Goal: Find specific page/section: Find specific page/section

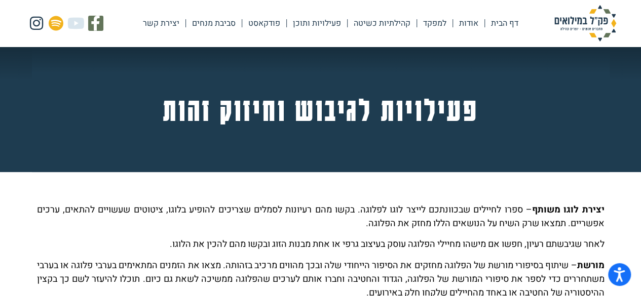
click at [309, 20] on link "פעילויות ותוכן" at bounding box center [317, 23] width 60 height 23
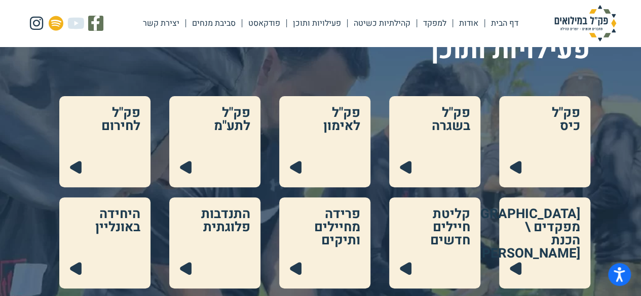
scroll to position [101, 0]
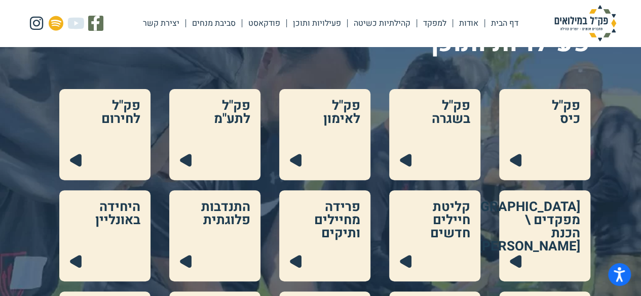
click at [308, 152] on link at bounding box center [324, 134] width 91 height 91
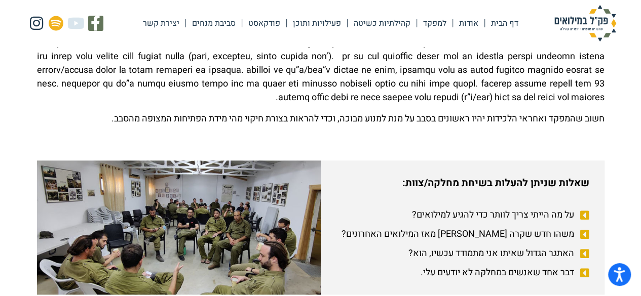
scroll to position [608, 0]
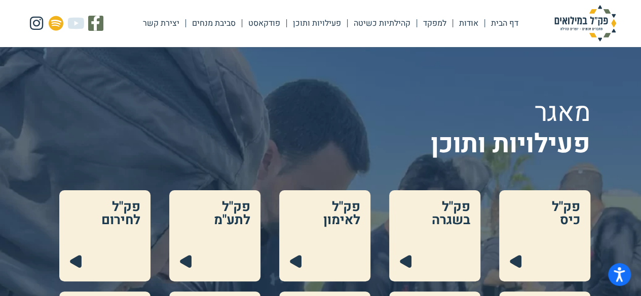
click at [497, 21] on link "דף הבית" at bounding box center [505, 23] width 40 height 23
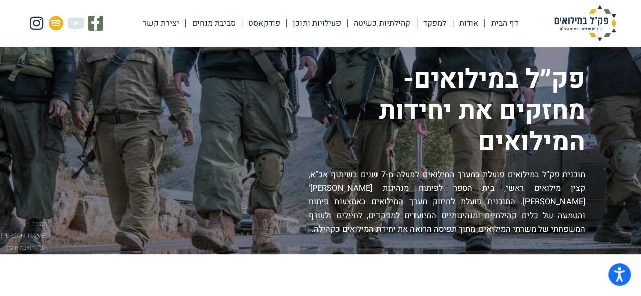
click at [307, 24] on link "פעילויות ותוכן" at bounding box center [317, 23] width 60 height 23
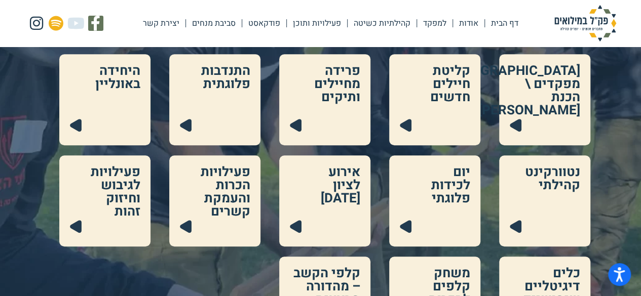
scroll to position [253, 0]
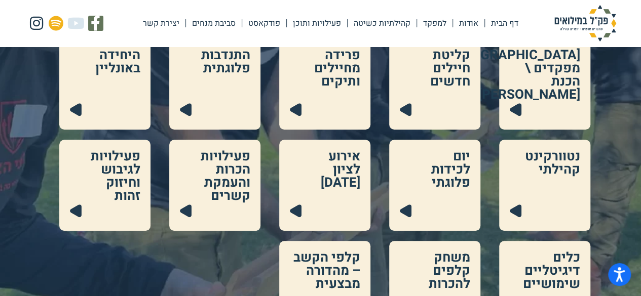
click at [438, 177] on link at bounding box center [434, 185] width 91 height 91
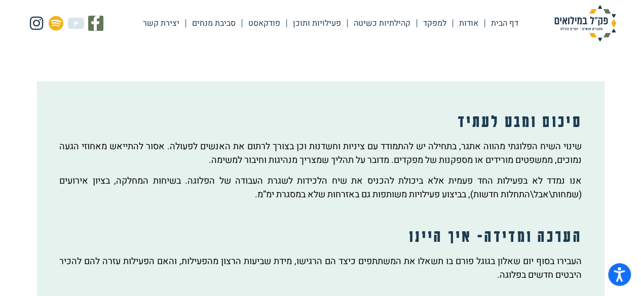
scroll to position [1368, 0]
